Goal: Information Seeking & Learning: Learn about a topic

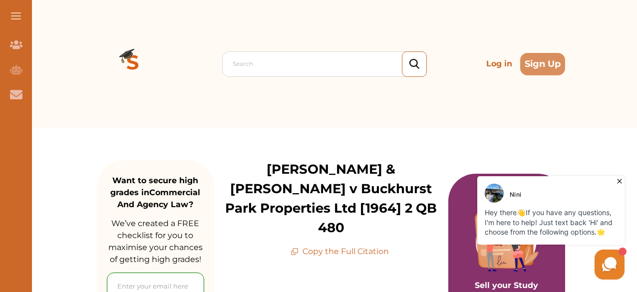
click at [619, 179] on icon at bounding box center [620, 181] width 10 height 10
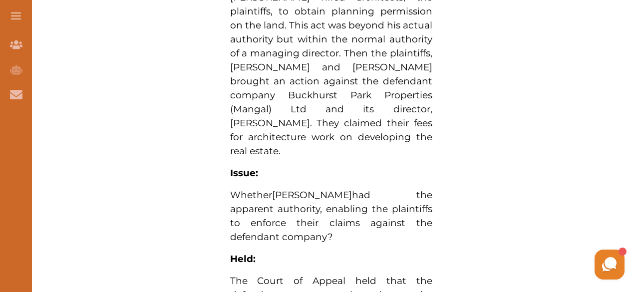
scroll to position [1023, 0]
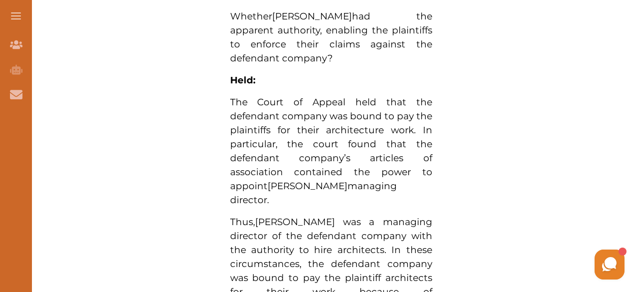
click at [634, 1] on div "Want to secure high grades in Commercial And Agency Law ? We’ve created a FREE …" at bounding box center [331, 11] width 612 height 1659
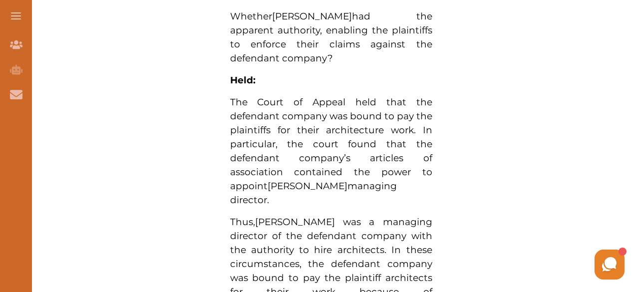
click at [634, 1] on div "Want to secure high grades in Commercial And Agency Law ? We’ve created a FREE …" at bounding box center [331, 11] width 612 height 1659
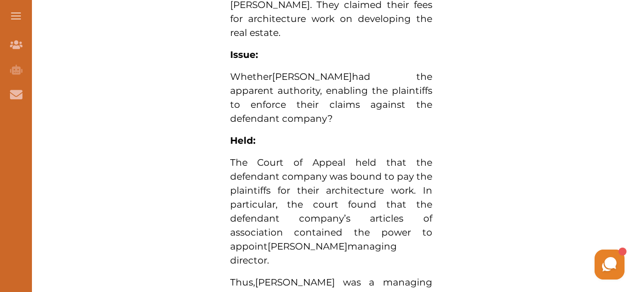
click at [634, 3] on div "Want to secure high grades in Commercial And Agency Law ? We’ve created a FREE …" at bounding box center [331, 72] width 612 height 1659
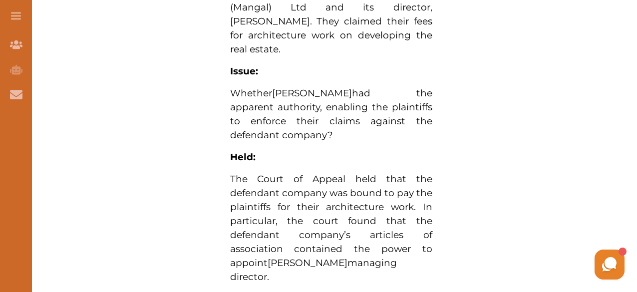
click at [634, 3] on div "Want to secure high grades in Commercial And Agency Law ? We’ve created a FREE …" at bounding box center [331, 88] width 612 height 1659
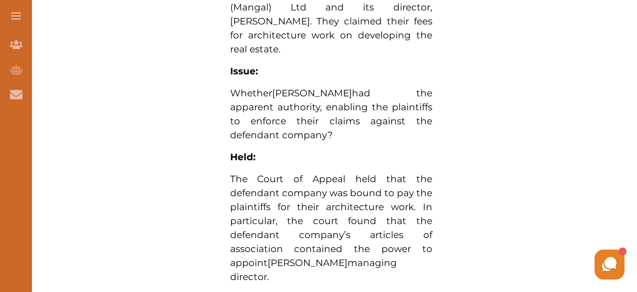
click at [634, 3] on div "Want to secure high grades in Commercial And Agency Law ? We’ve created a FREE …" at bounding box center [331, 88] width 612 height 1659
drag, startPoint x: 634, startPoint y: 3, endPoint x: 624, endPoint y: 13, distance: 13.8
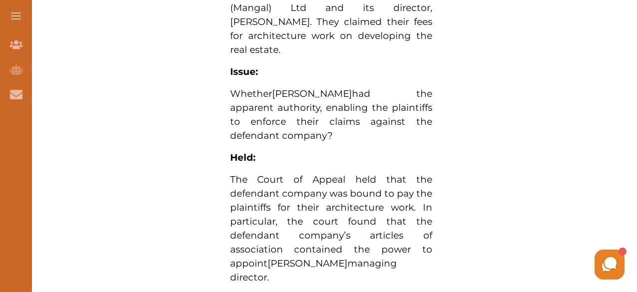
click at [624, 13] on div "Want to secure high grades in Commercial And Agency Law ? We’ve created a FREE …" at bounding box center [331, 89] width 612 height 1659
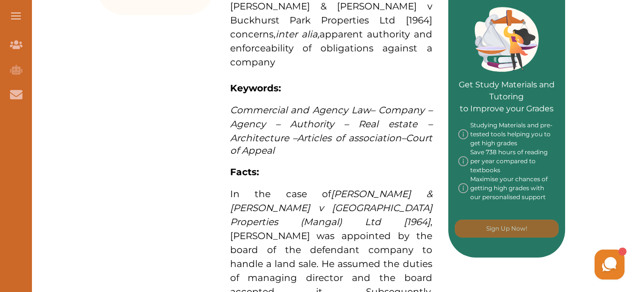
scroll to position [459, 0]
